Goal: Information Seeking & Learning: Find specific fact

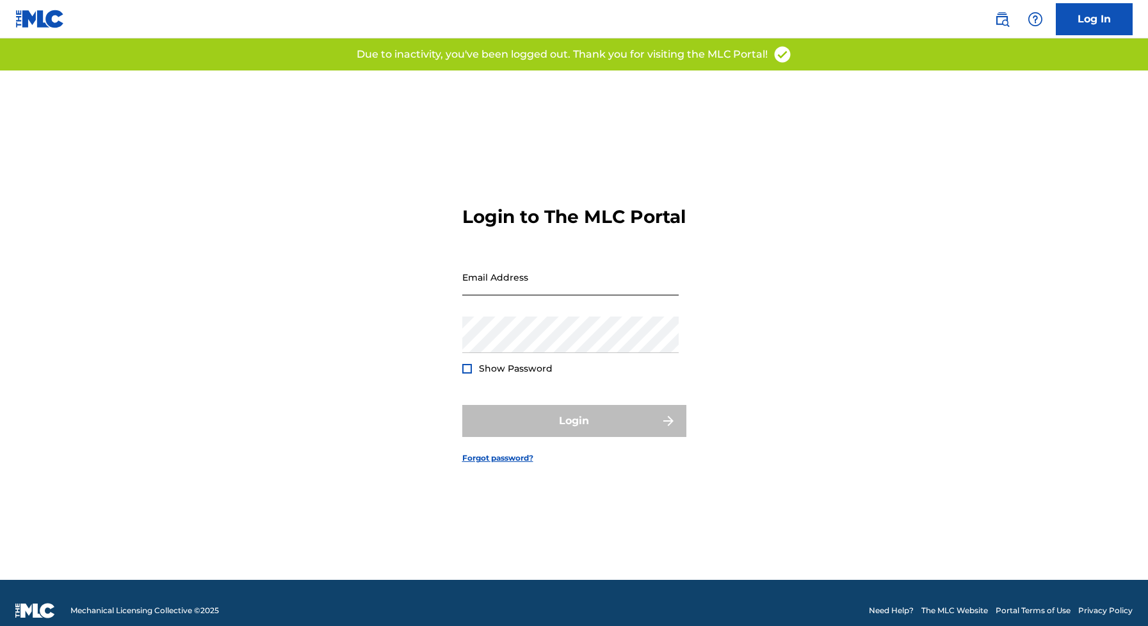
scroll to position [3, 0]
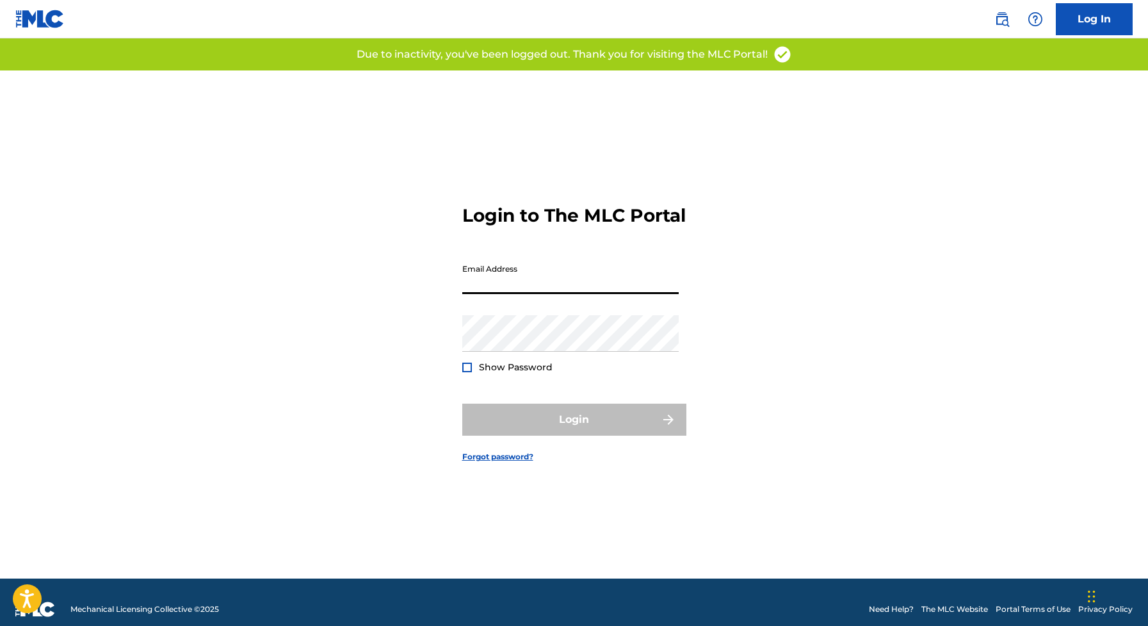
click at [494, 286] on input "Email Address" at bounding box center [570, 275] width 216 height 37
type input "[EMAIL_ADDRESS][DOMAIN_NAME]"
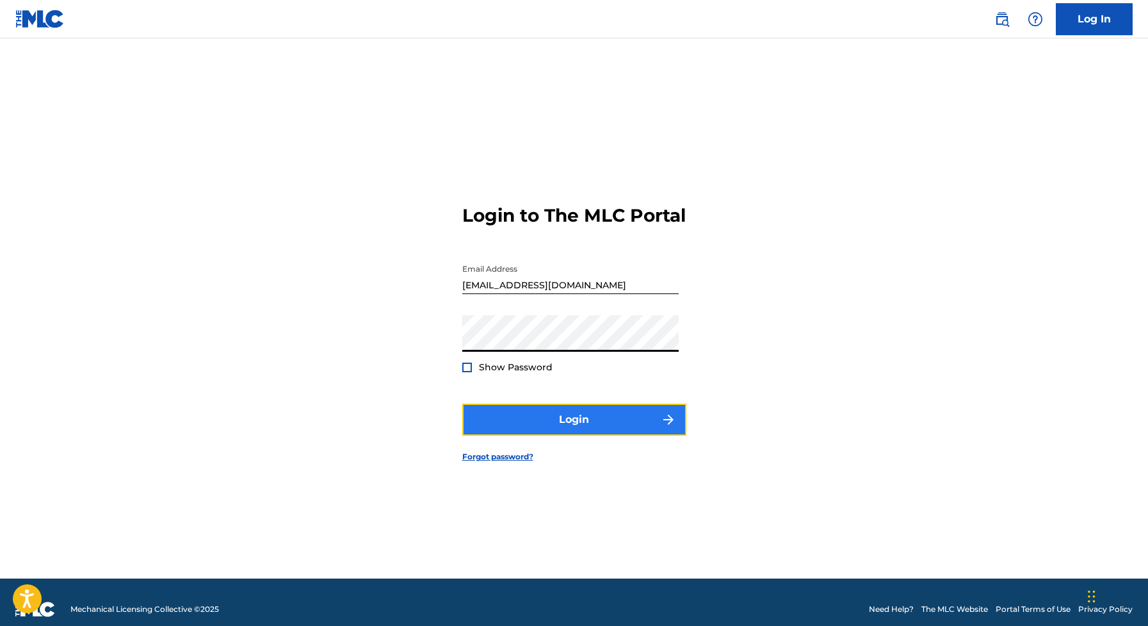
click at [580, 430] on button "Login" at bounding box center [574, 420] width 224 height 32
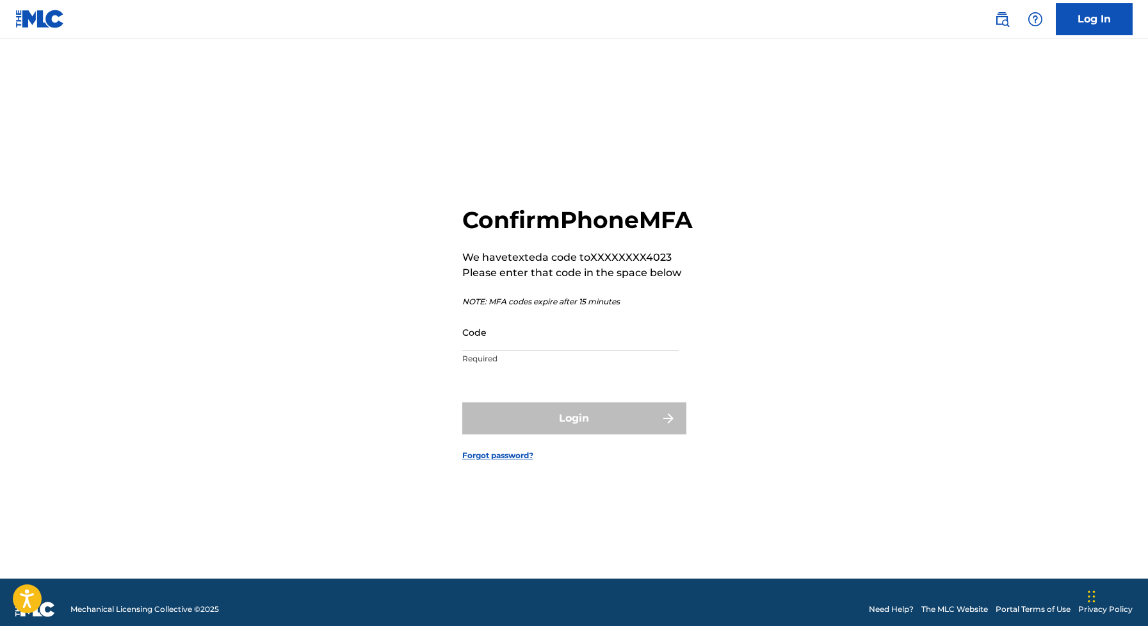
drag, startPoint x: 494, startPoint y: 336, endPoint x: 443, endPoint y: 423, distance: 101.1
click at [494, 336] on input "Code" at bounding box center [570, 332] width 216 height 37
paste input "970809"
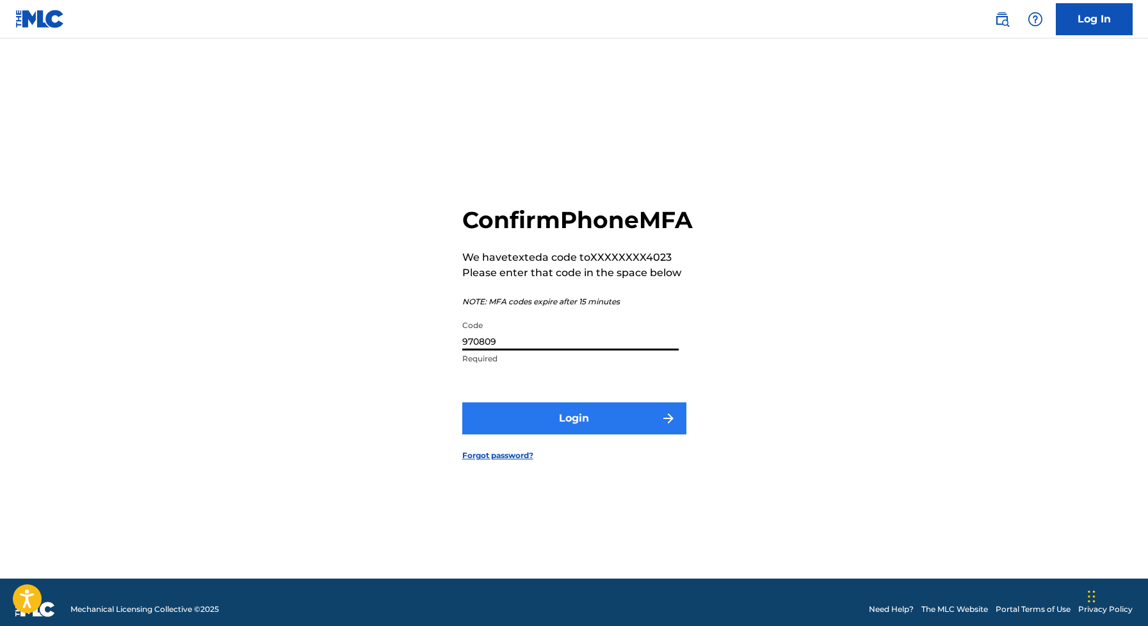
type input "970809"
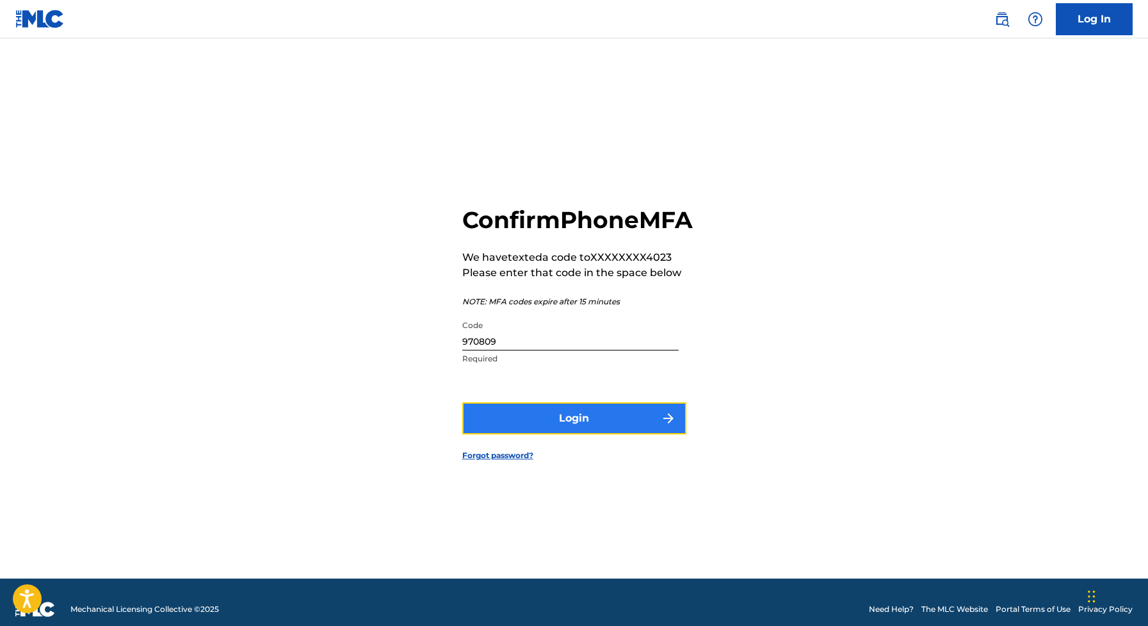
click at [550, 434] on button "Login" at bounding box center [574, 418] width 224 height 32
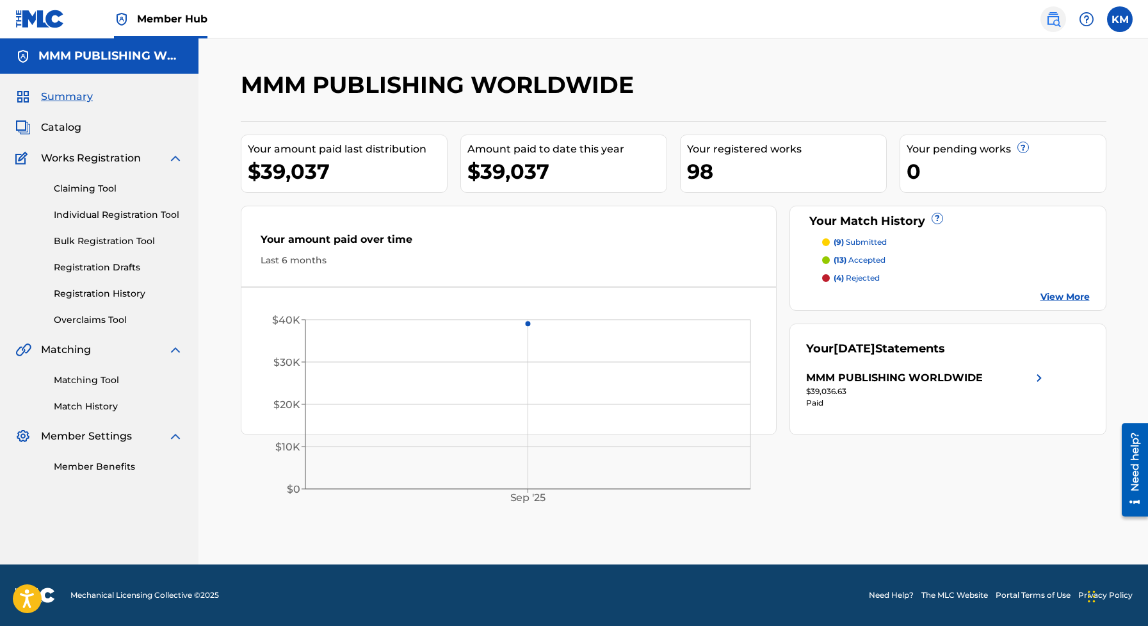
click at [1064, 17] on link at bounding box center [1054, 19] width 26 height 26
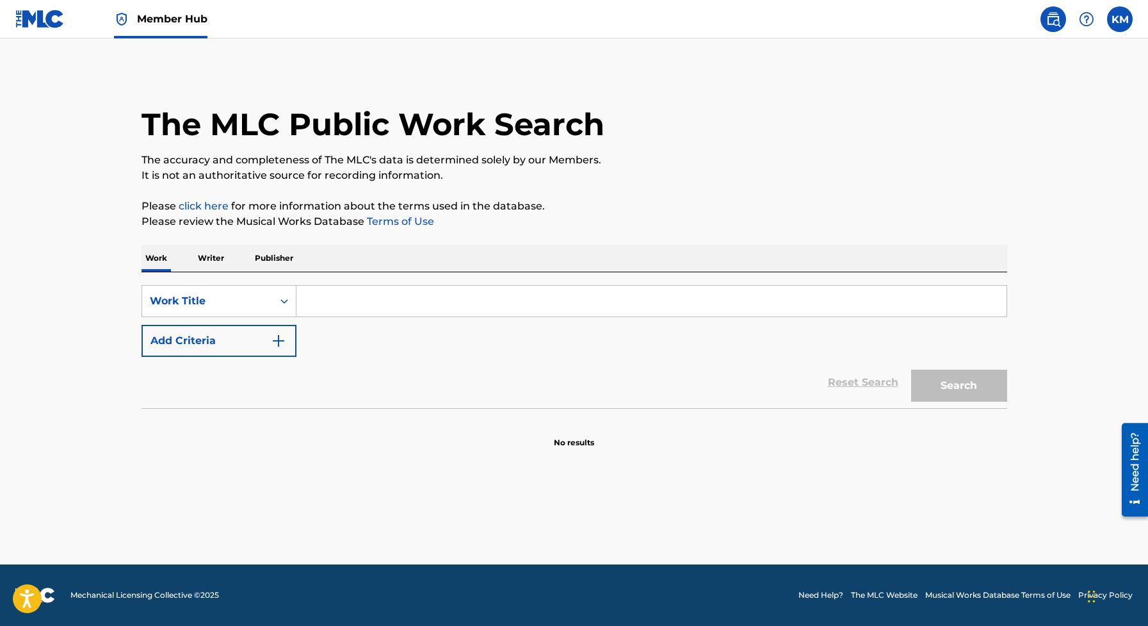
click at [469, 286] on input "Search Form" at bounding box center [652, 301] width 710 height 31
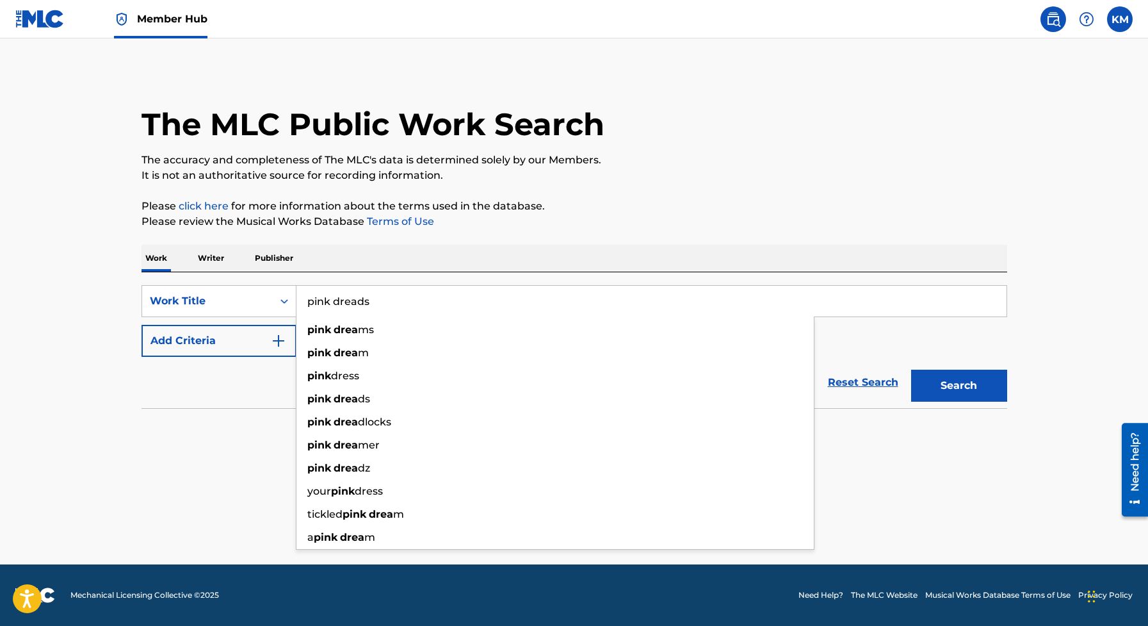
type input "pink dreads"
click at [911, 370] on button "Search" at bounding box center [959, 386] width 96 height 32
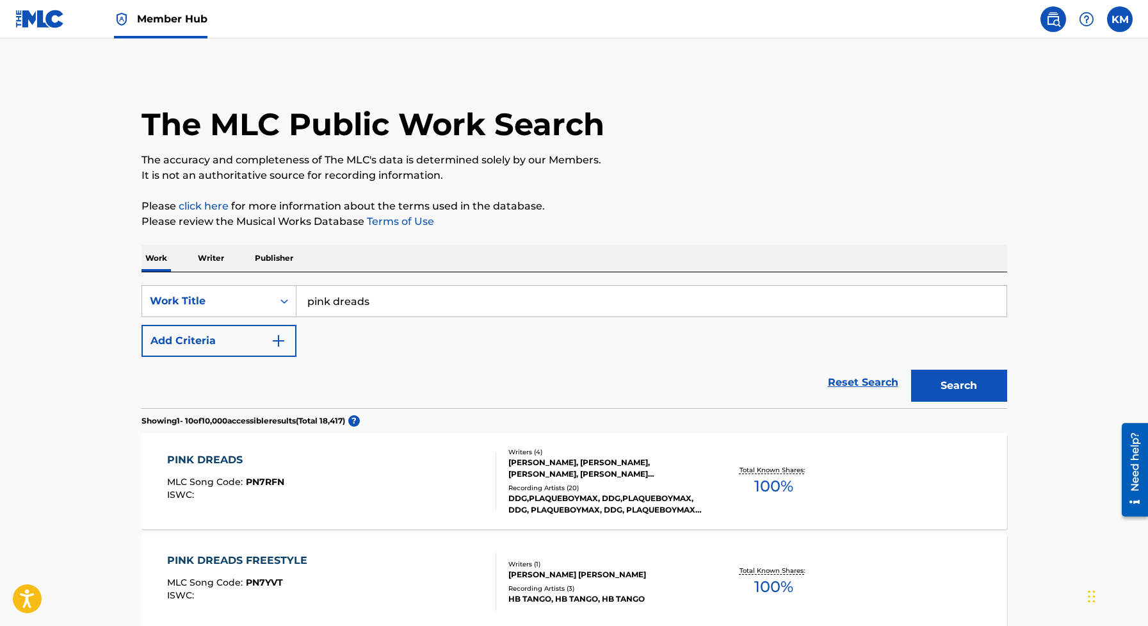
click at [382, 498] on div "PINK DREADS MLC Song Code : PN7RFN ISWC :" at bounding box center [331, 481] width 329 height 58
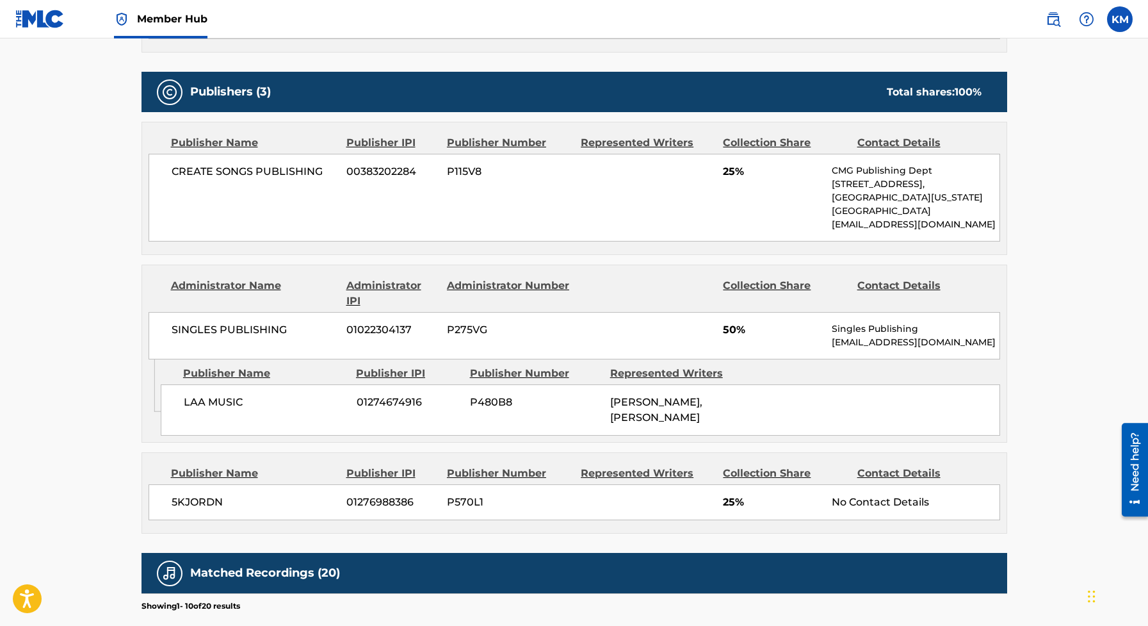
scroll to position [575, 0]
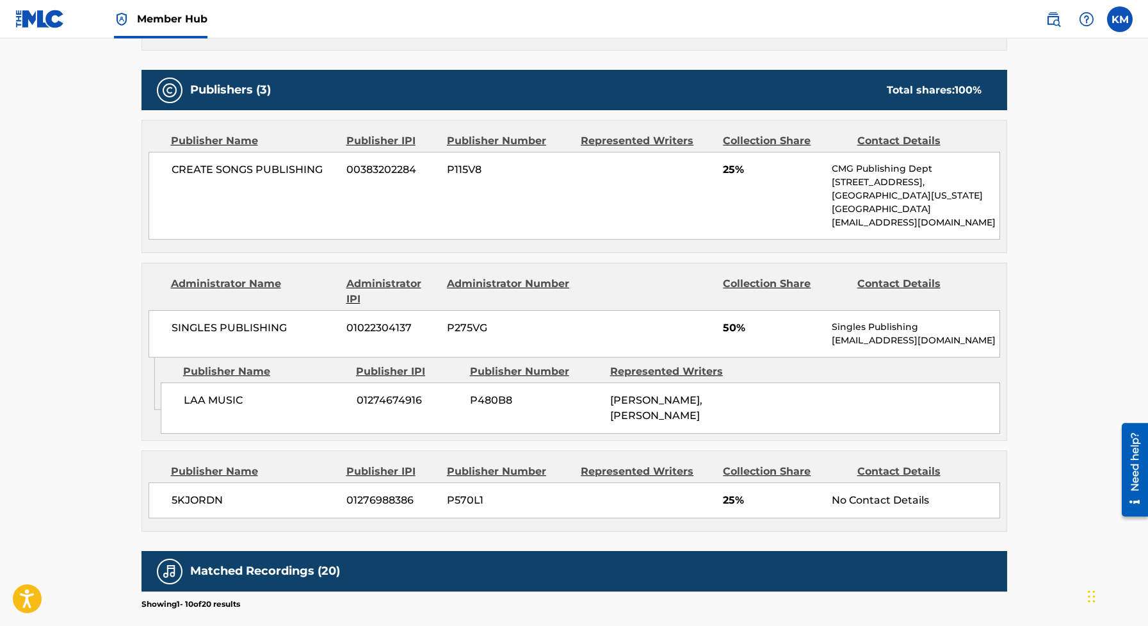
click at [414, 416] on div "LAA MUSIC 01274674916 P480B8 [PERSON_NAME], [PERSON_NAME]" at bounding box center [581, 407] width 840 height 51
click at [404, 413] on div "LAA MUSIC 01274674916 P480B8 [PERSON_NAME], [PERSON_NAME]" at bounding box center [581, 407] width 840 height 51
click at [401, 396] on span "01274674916" at bounding box center [409, 400] width 104 height 15
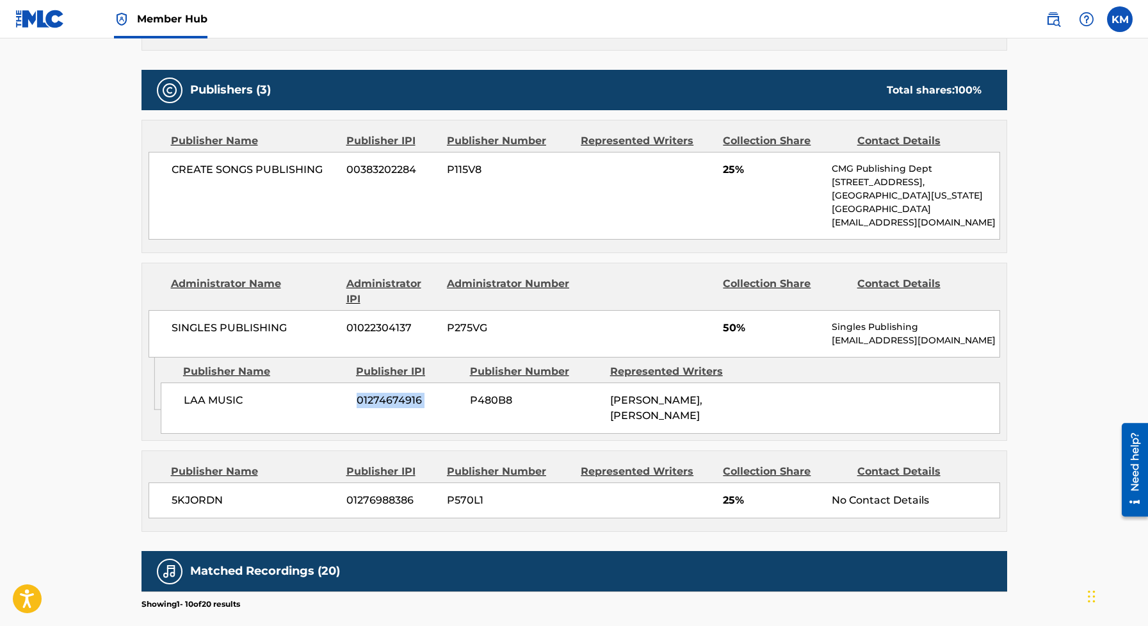
click at [379, 489] on div "5KJORDN [PHONE_NUMBER] P570L1 25% No Contact Details" at bounding box center [575, 500] width 852 height 36
click at [377, 159] on div "CREATE SONGS PUBLISHING 00383202284 P115V8 25% CMG Publishing Dept [STREET_ADDR…" at bounding box center [575, 196] width 852 height 88
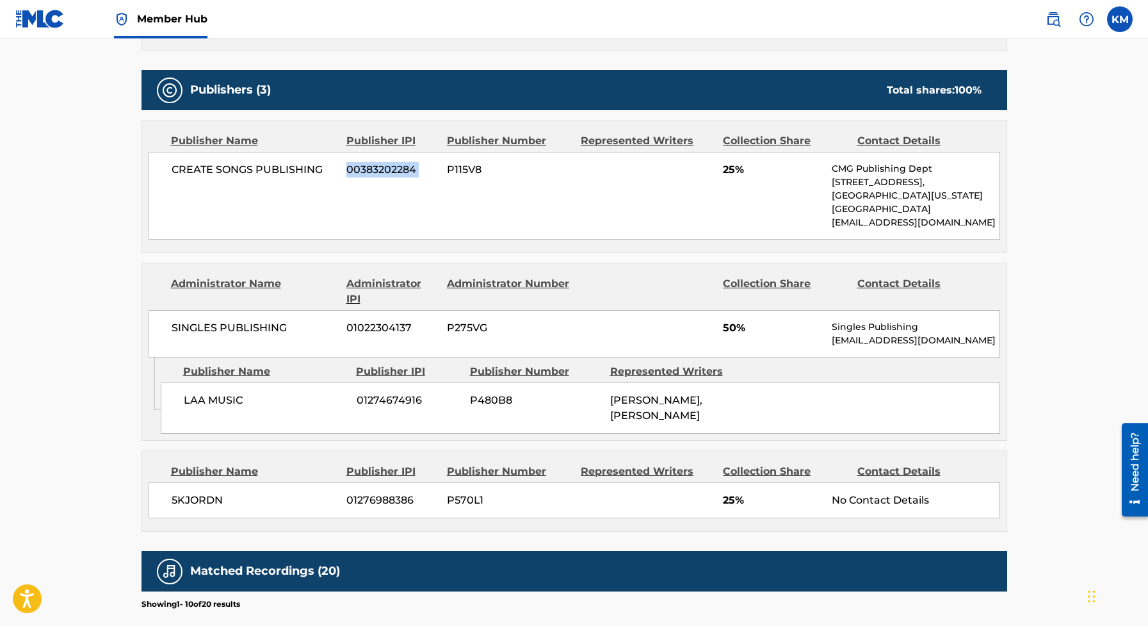
click at [377, 159] on div "CREATE SONGS PUBLISHING 00383202284 P115V8 25% CMG Publishing Dept [STREET_ADDR…" at bounding box center [575, 196] width 852 height 88
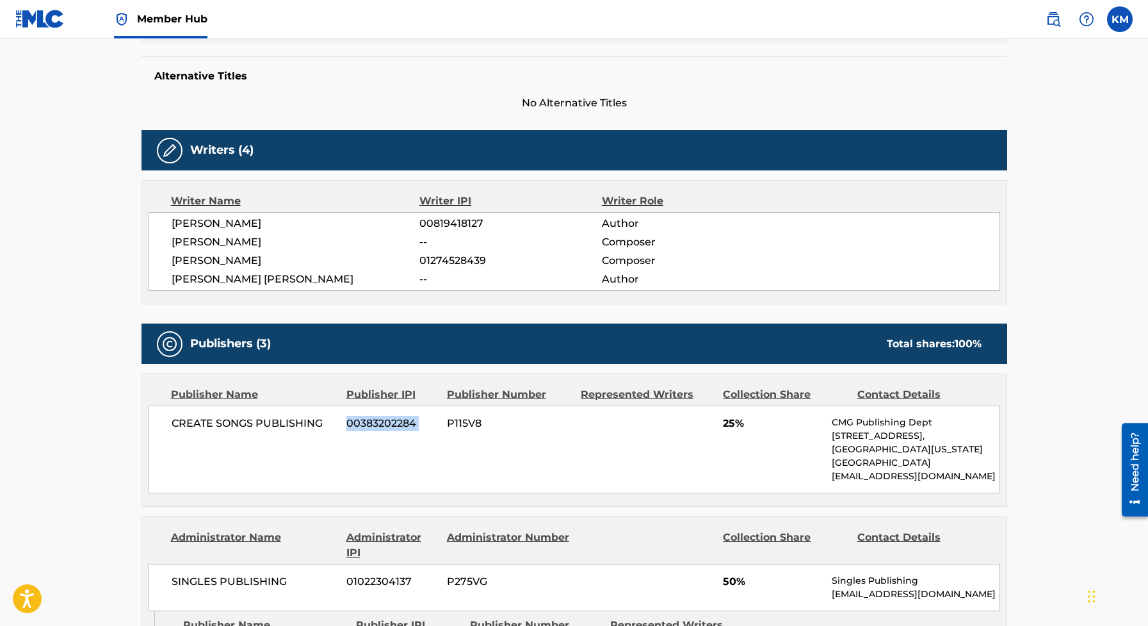
scroll to position [0, 0]
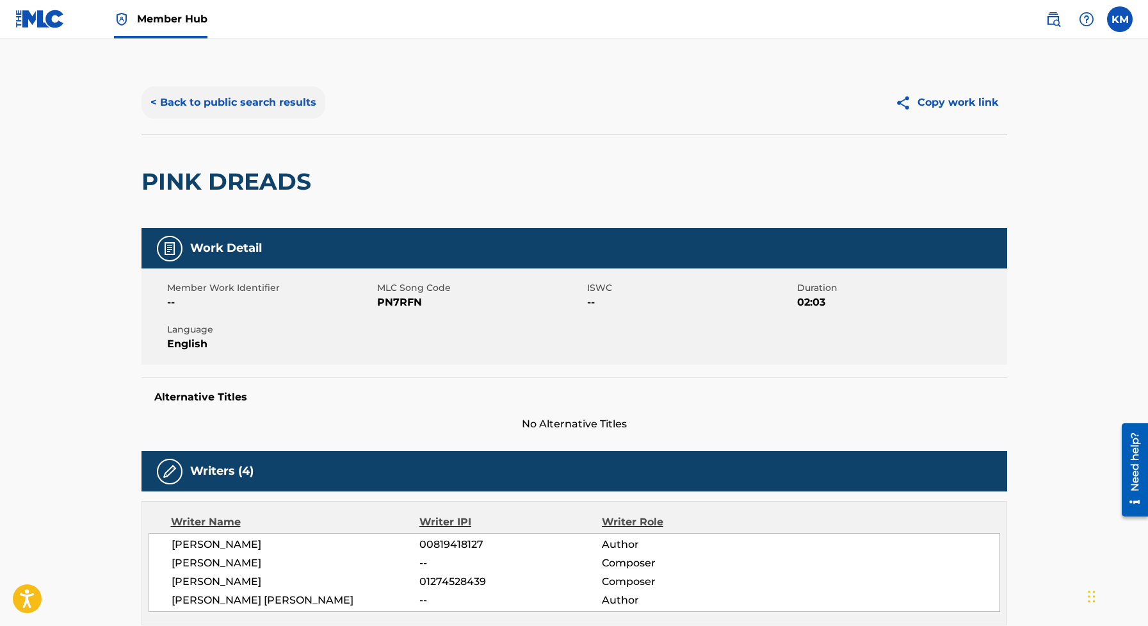
click at [158, 117] on button "< Back to public search results" at bounding box center [234, 102] width 184 height 32
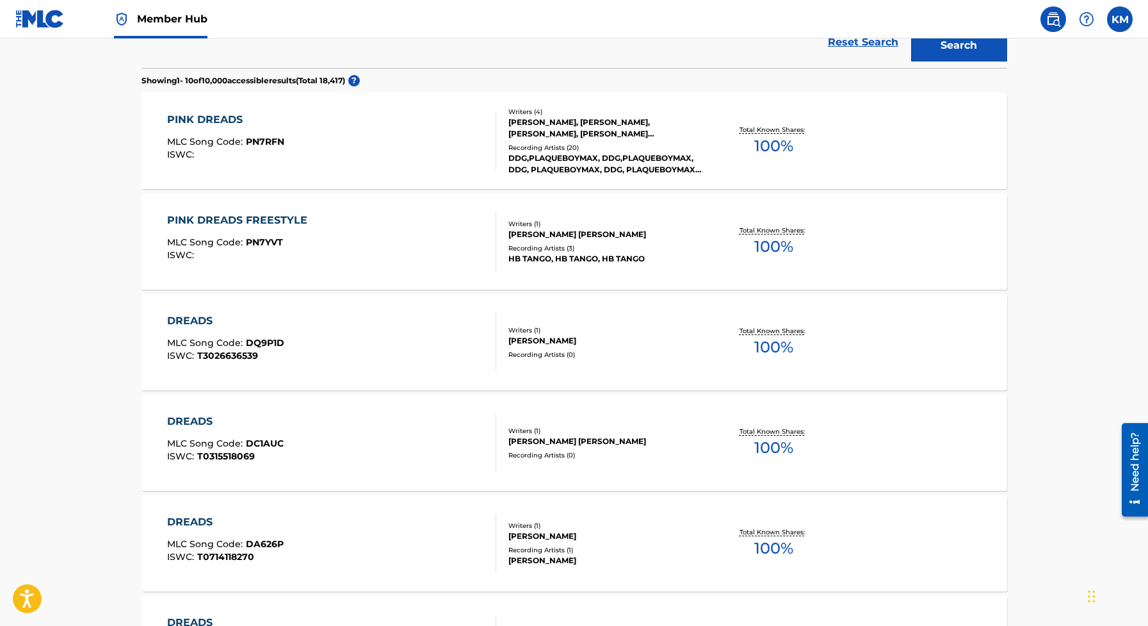
scroll to position [357, 0]
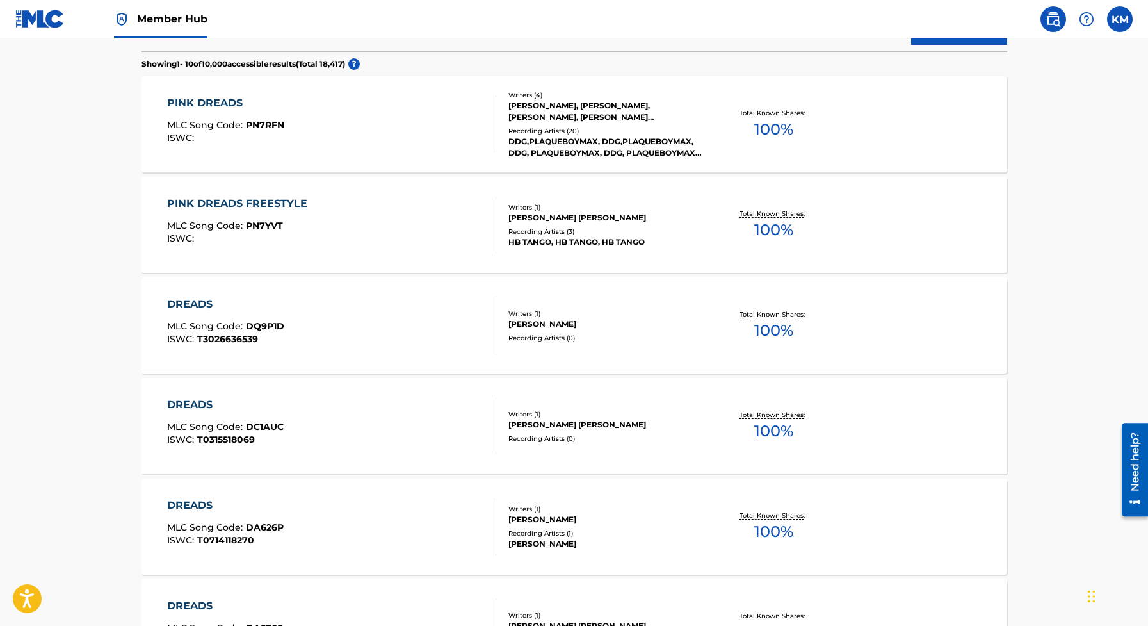
click at [493, 150] on div at bounding box center [490, 124] width 10 height 58
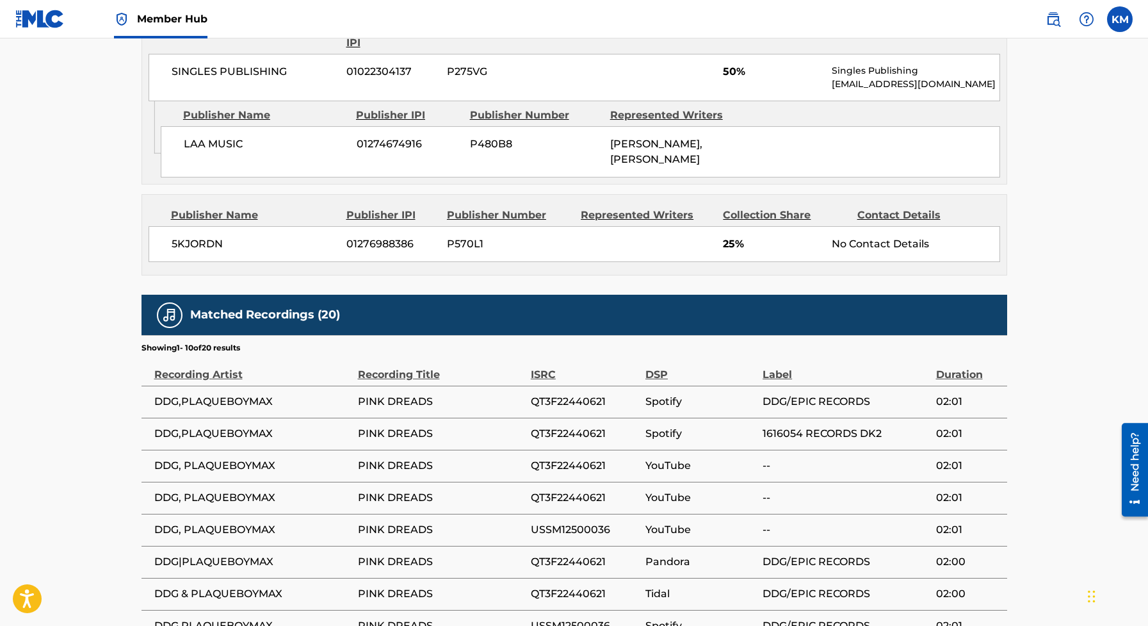
scroll to position [1035, 0]
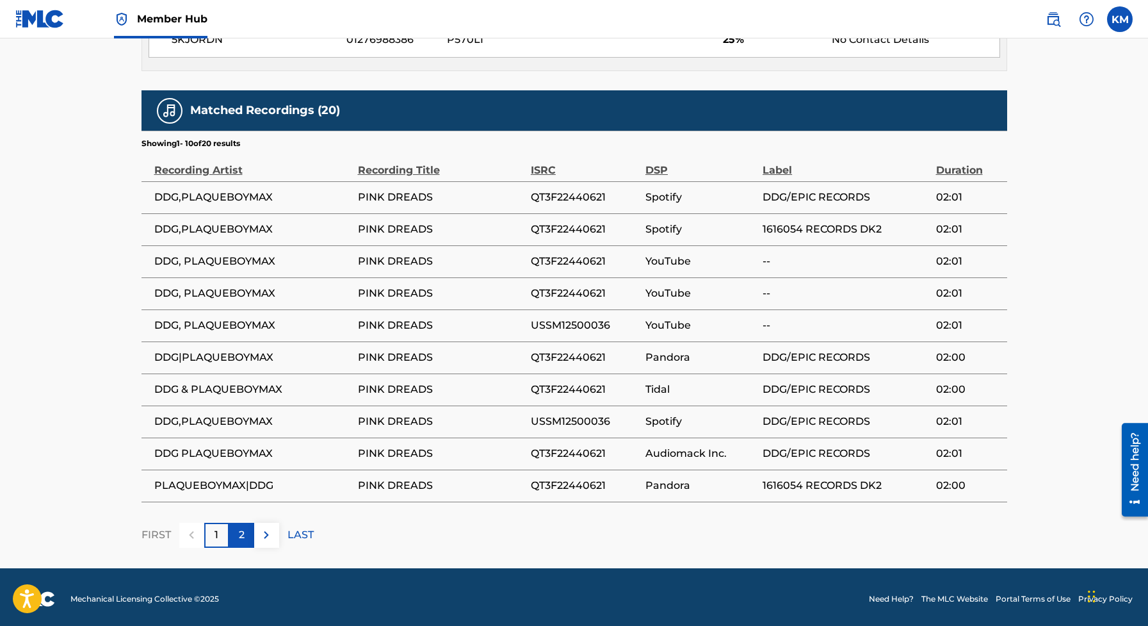
click at [239, 535] on p "2" at bounding box center [242, 534] width 6 height 15
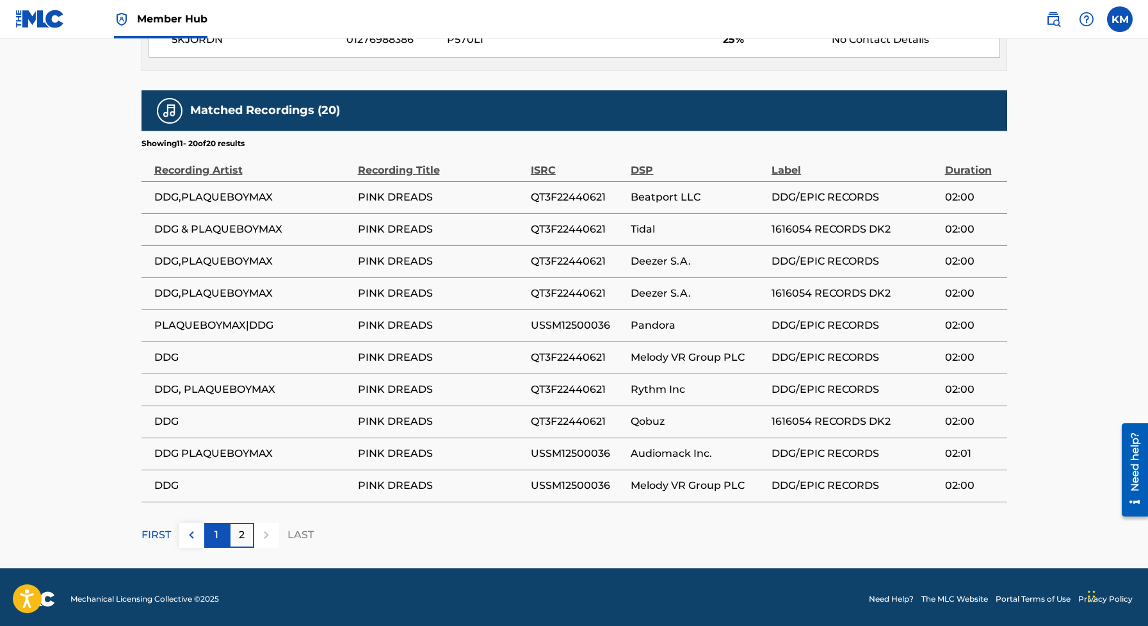
click at [212, 532] on div "1" at bounding box center [216, 535] width 25 height 25
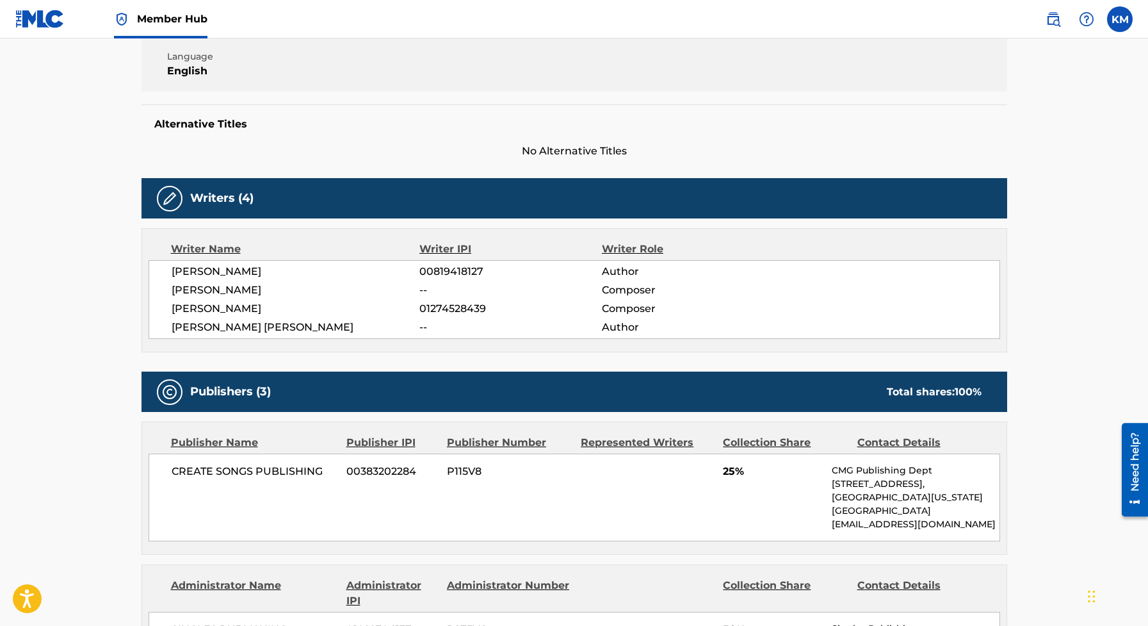
scroll to position [273, 0]
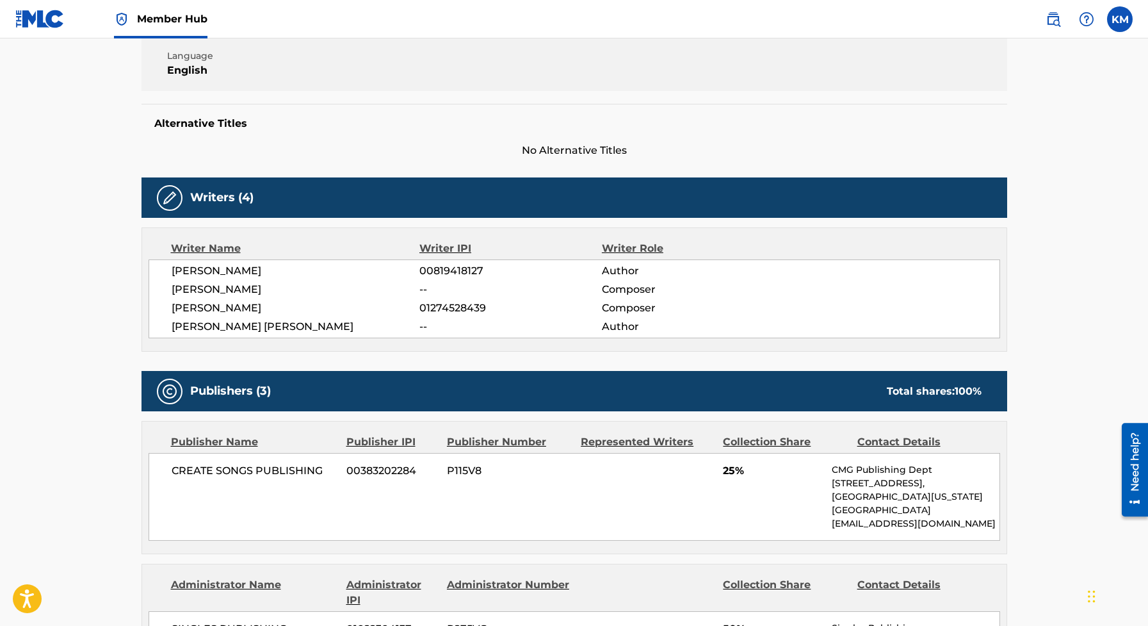
click at [194, 284] on span "[PERSON_NAME]" at bounding box center [296, 289] width 249 height 15
click at [201, 273] on span "[PERSON_NAME]" at bounding box center [296, 270] width 249 height 15
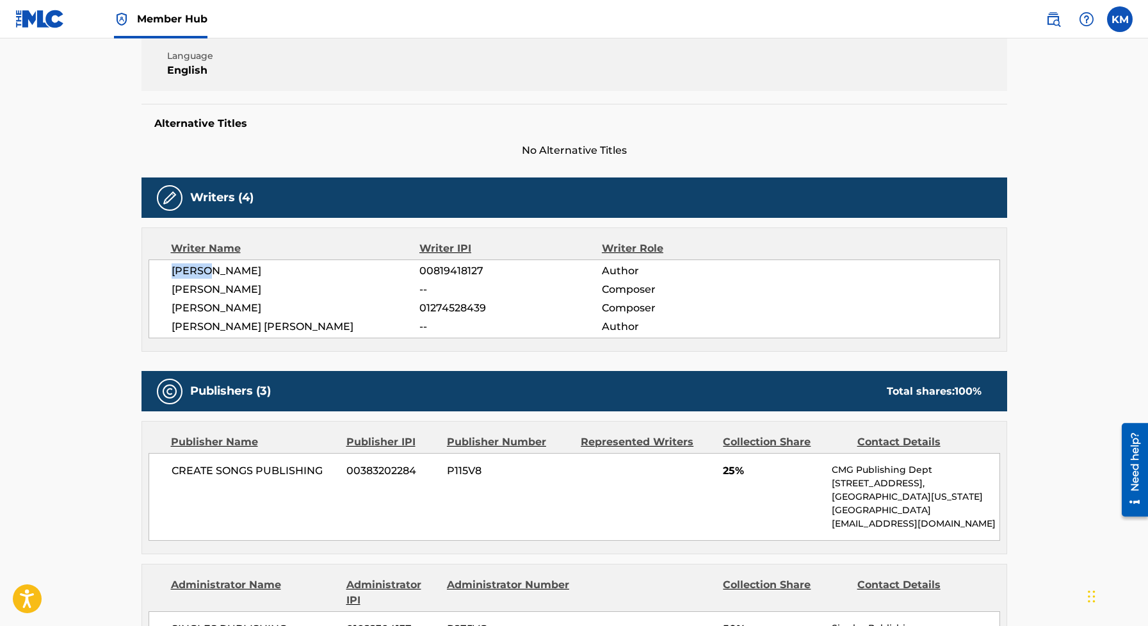
click at [201, 273] on span "[PERSON_NAME]" at bounding box center [296, 270] width 249 height 15
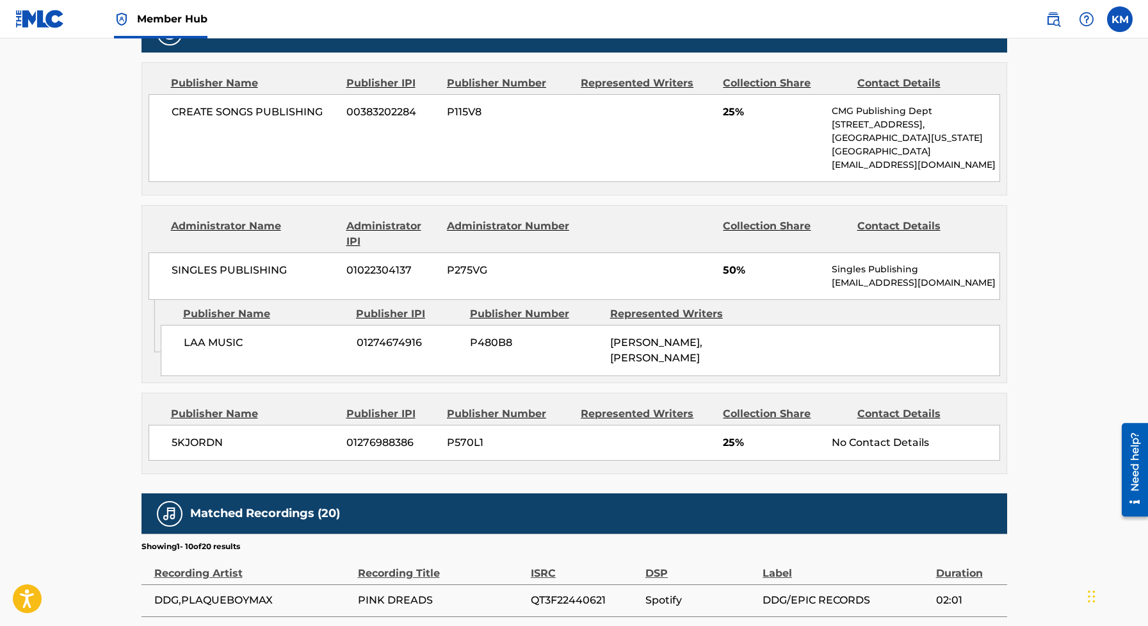
scroll to position [641, 0]
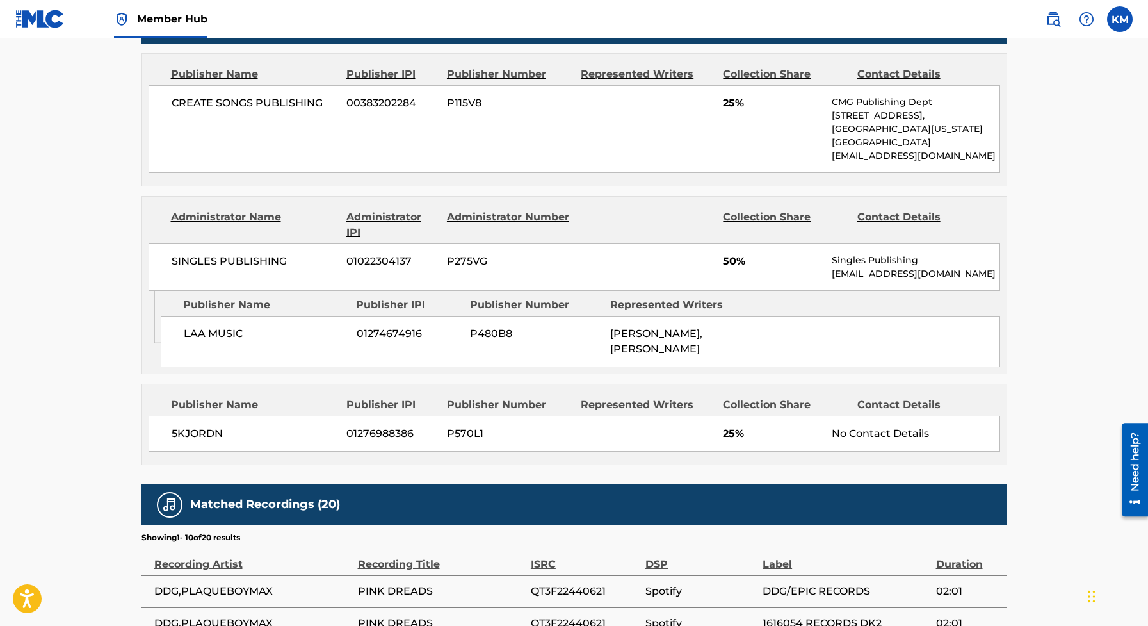
drag, startPoint x: 610, startPoint y: 331, endPoint x: 710, endPoint y: 345, distance: 100.8
click at [703, 345] on span "[PERSON_NAME], [PERSON_NAME]" at bounding box center [656, 341] width 92 height 28
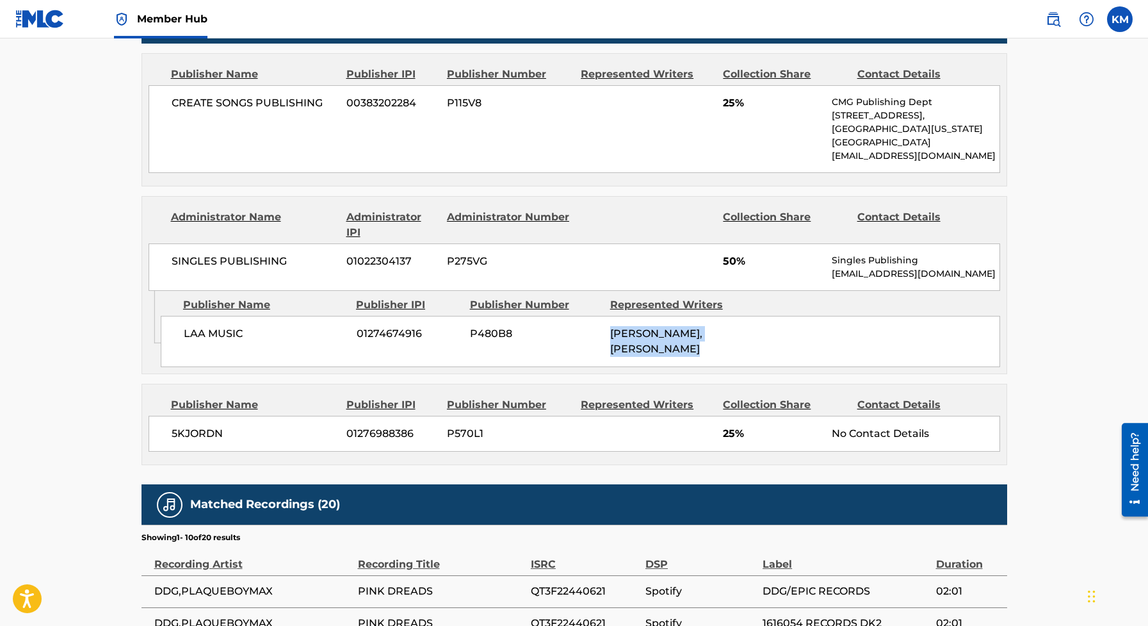
click at [703, 345] on span "[PERSON_NAME], [PERSON_NAME]" at bounding box center [656, 341] width 92 height 28
click at [657, 346] on span "[PERSON_NAME], [PERSON_NAME]" at bounding box center [656, 341] width 92 height 28
drag, startPoint x: 609, startPoint y: 332, endPoint x: 710, endPoint y: 343, distance: 101.1
click at [710, 343] on div "LAA MUSIC 01274674916 P480B8 [PERSON_NAME], [PERSON_NAME]" at bounding box center [581, 341] width 840 height 51
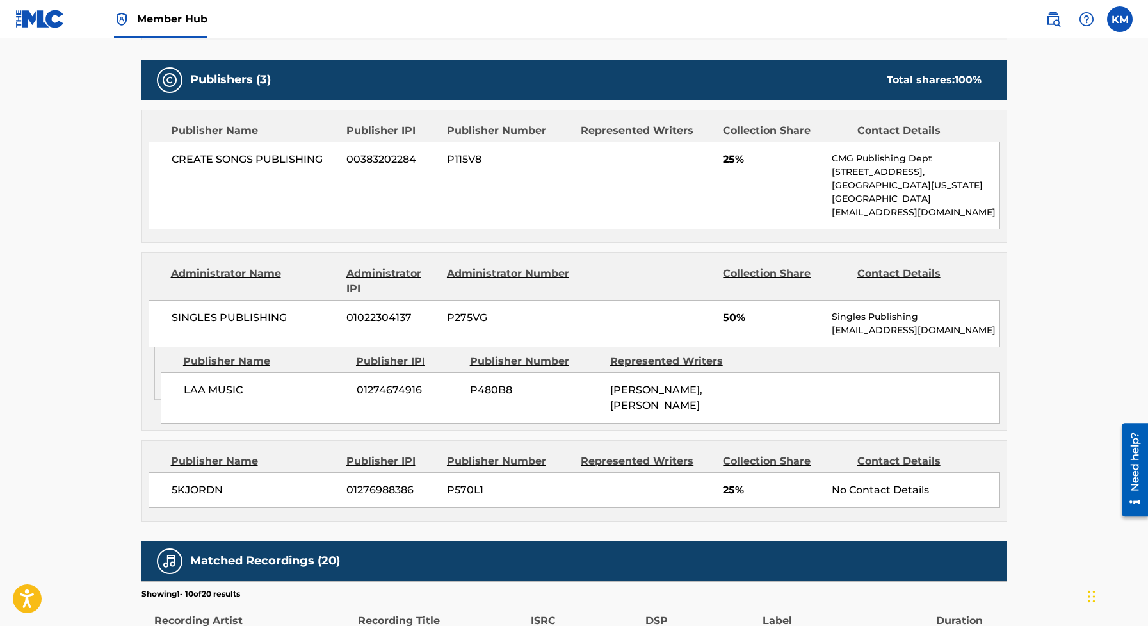
scroll to position [583, 0]
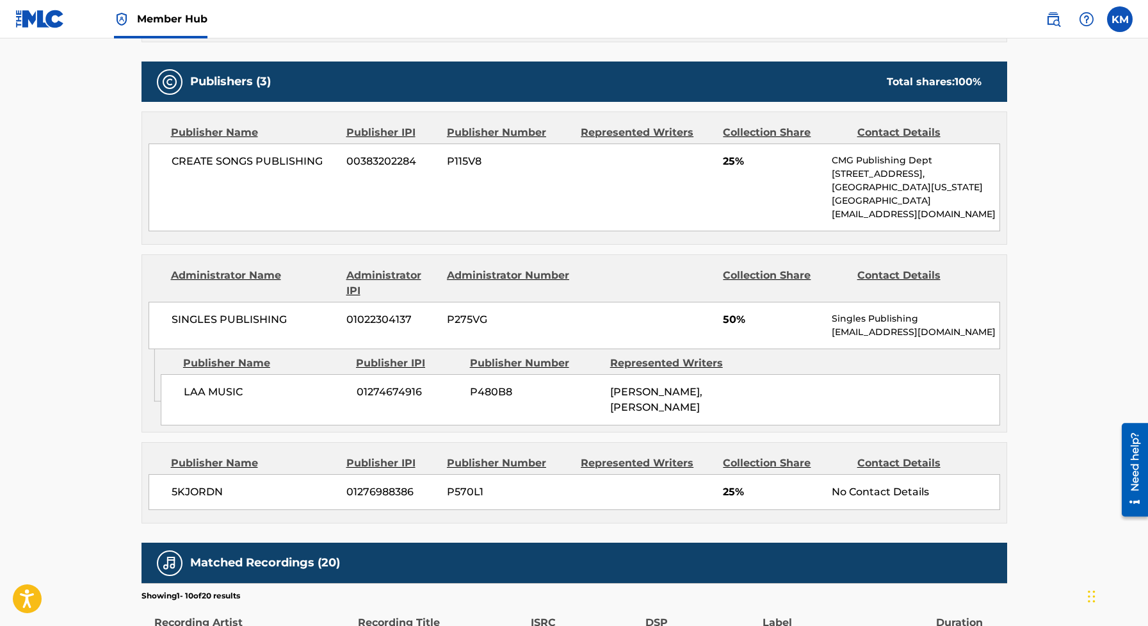
click at [228, 389] on span "LAA MUSIC" at bounding box center [265, 391] width 163 height 15
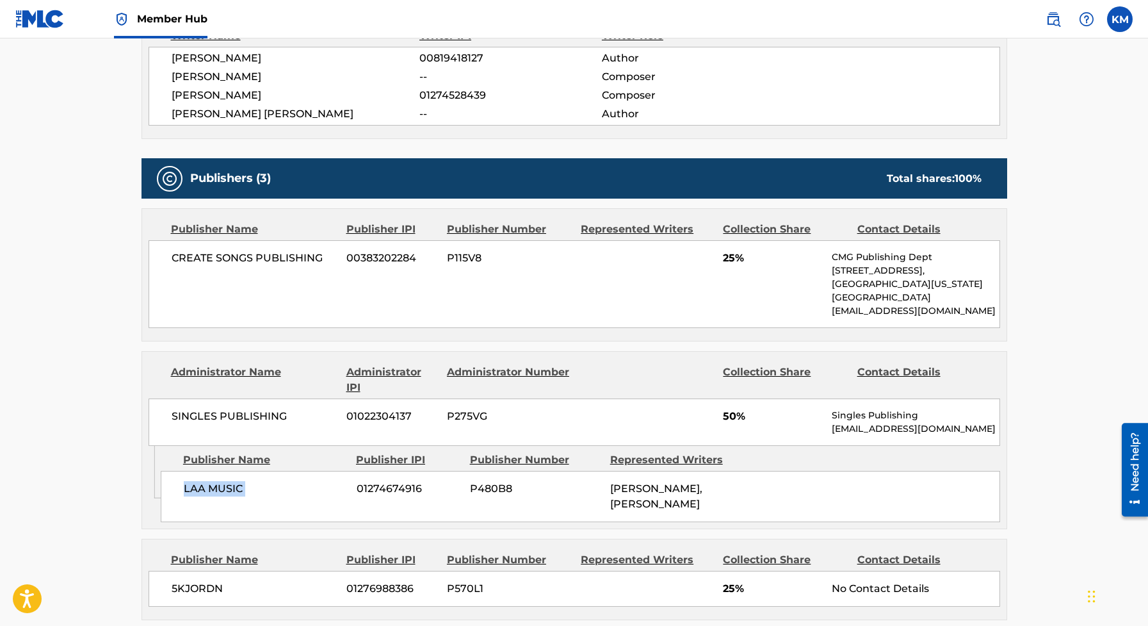
scroll to position [483, 0]
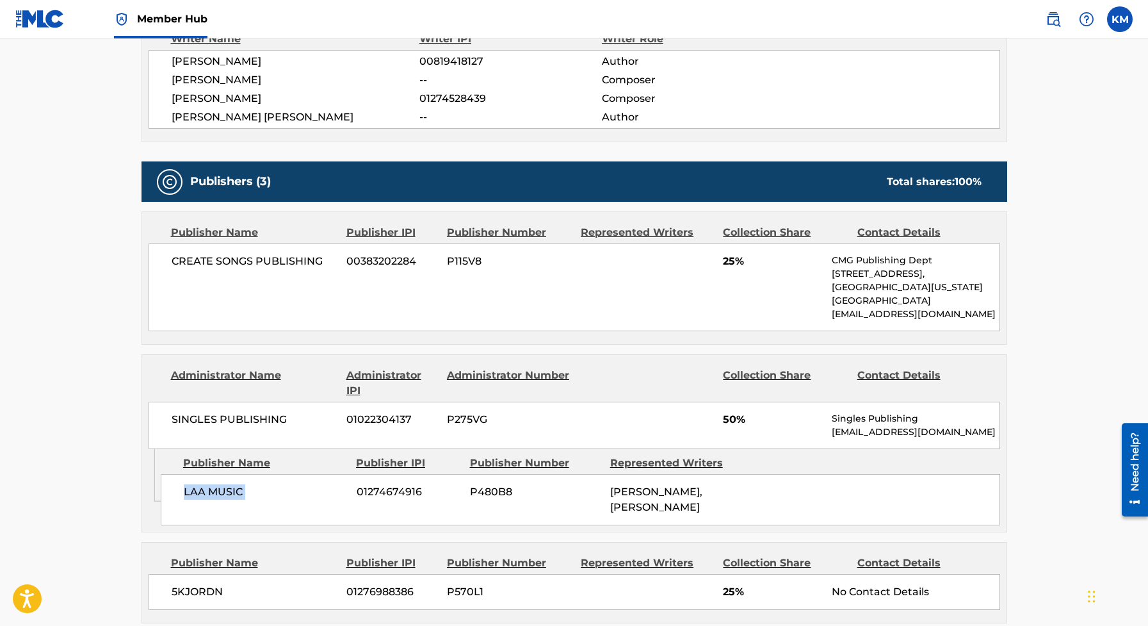
drag, startPoint x: 612, startPoint y: 484, endPoint x: 726, endPoint y: 512, distance: 117.3
click at [726, 512] on div "[PERSON_NAME], [PERSON_NAME]" at bounding box center [675, 499] width 131 height 31
click at [694, 507] on span "[PERSON_NAME], [PERSON_NAME]" at bounding box center [656, 499] width 92 height 28
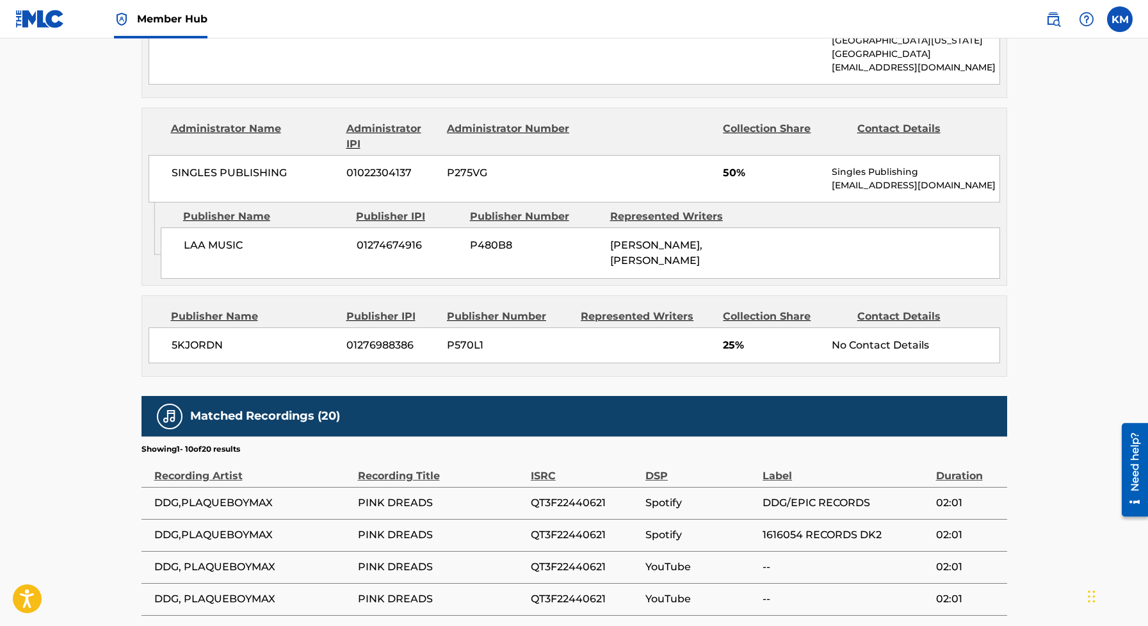
scroll to position [743, 0]
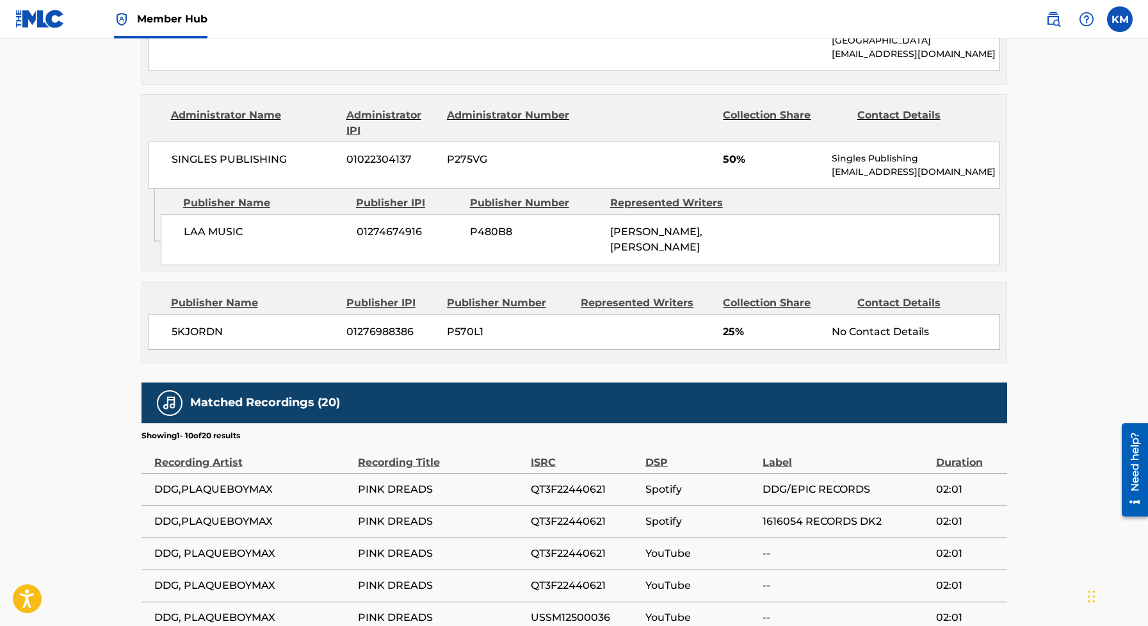
drag, startPoint x: 605, startPoint y: 226, endPoint x: 710, endPoint y: 242, distance: 106.9
click at [710, 241] on div "LAA MUSIC 01274674916 P480B8 [PERSON_NAME], [PERSON_NAME]" at bounding box center [581, 239] width 840 height 51
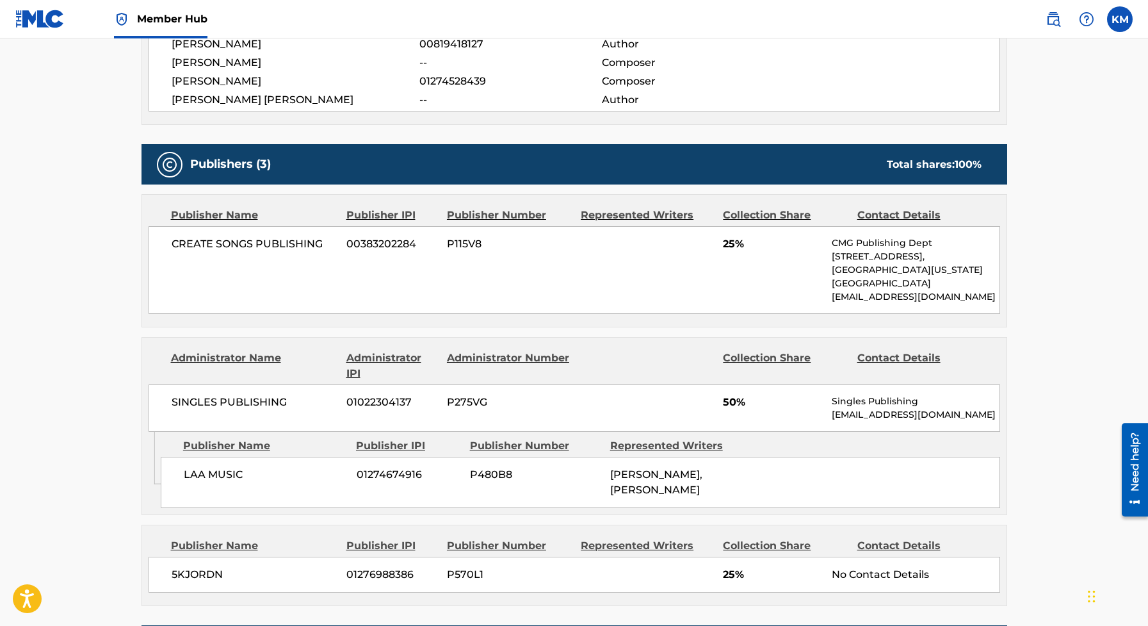
scroll to position [496, 0]
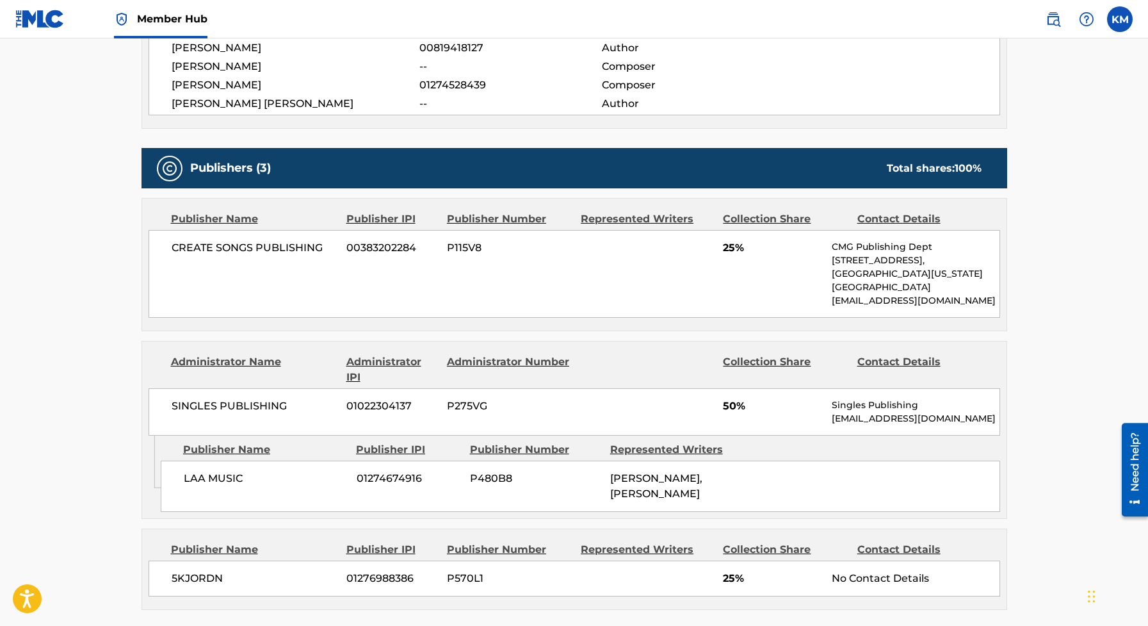
click at [731, 251] on span "25%" at bounding box center [772, 247] width 99 height 15
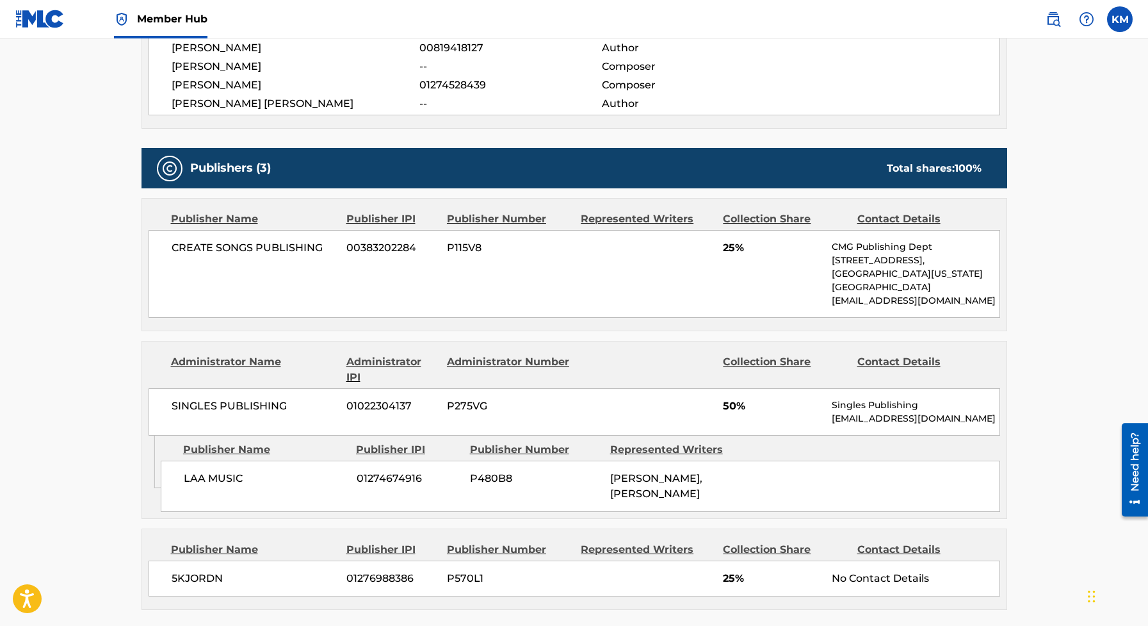
click at [249, 243] on span "CREATE SONGS PUBLISHING" at bounding box center [255, 247] width 166 height 15
click at [234, 405] on span "SINGLES PUBLISHING" at bounding box center [255, 405] width 166 height 15
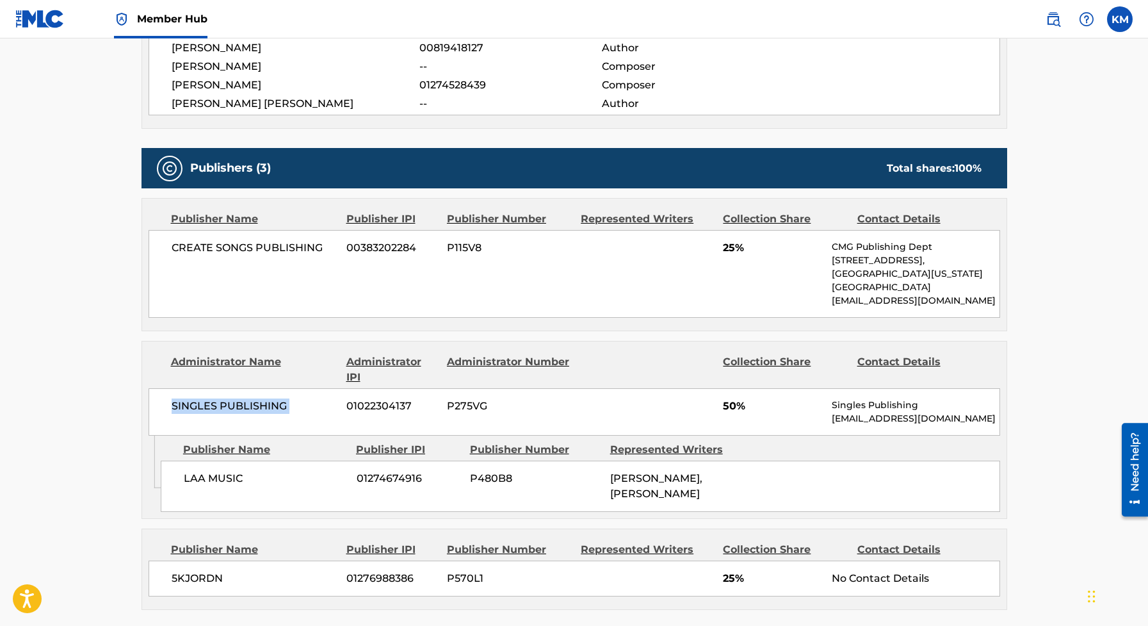
click at [234, 405] on span "SINGLES PUBLISHING" at bounding box center [255, 405] width 166 height 15
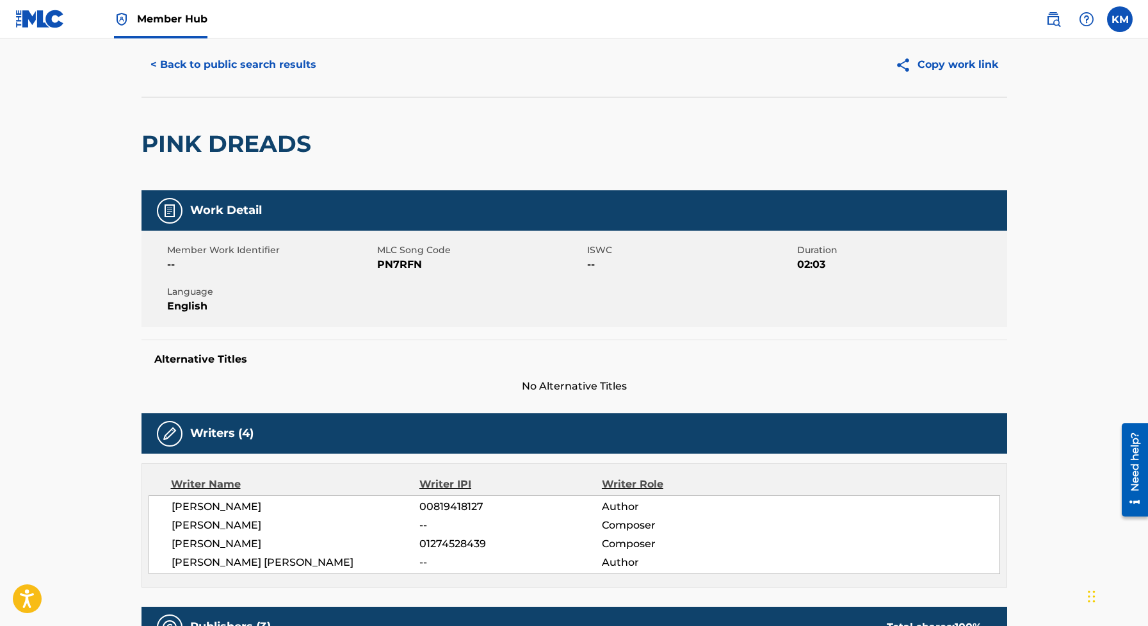
scroll to position [0, 0]
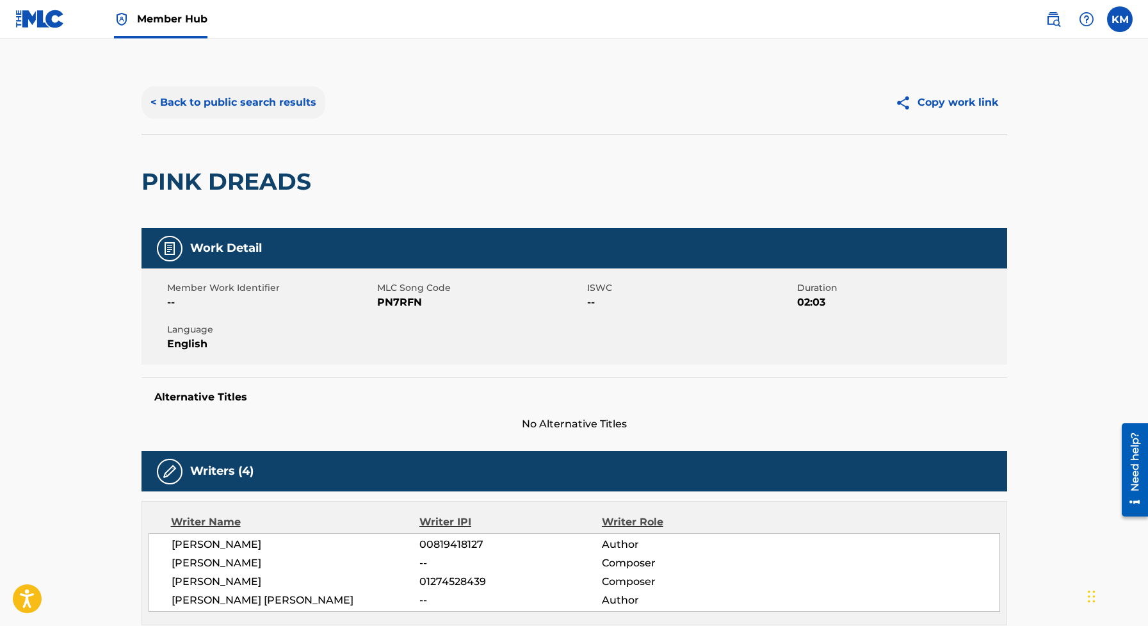
click at [163, 102] on button "< Back to public search results" at bounding box center [234, 102] width 184 height 32
